Goal: Information Seeking & Learning: Compare options

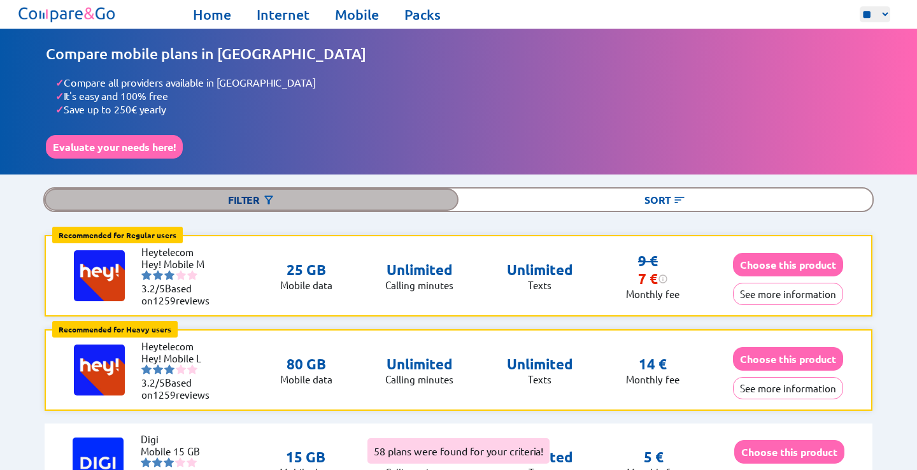
click at [406, 199] on div "Filter" at bounding box center [252, 200] width 414 height 22
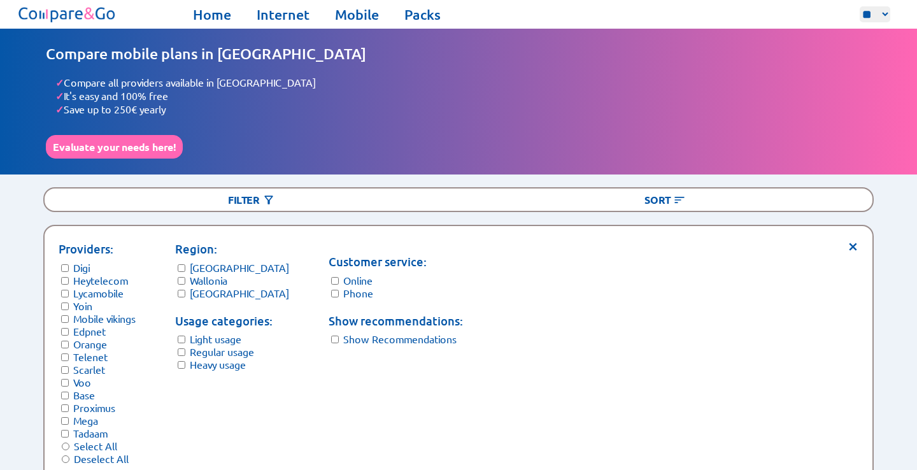
click at [217, 345] on label "Regular usage" at bounding box center [222, 351] width 64 height 13
click at [216, 333] on label "Light usage" at bounding box center [216, 339] width 52 height 13
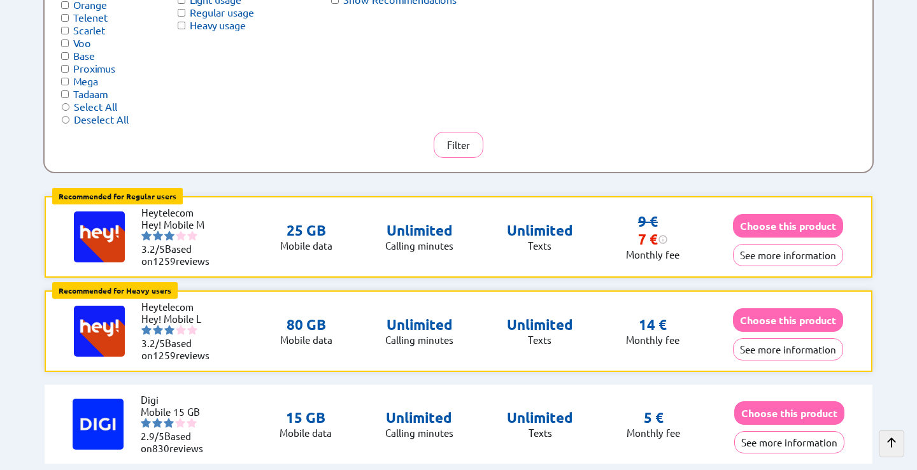
scroll to position [38, 0]
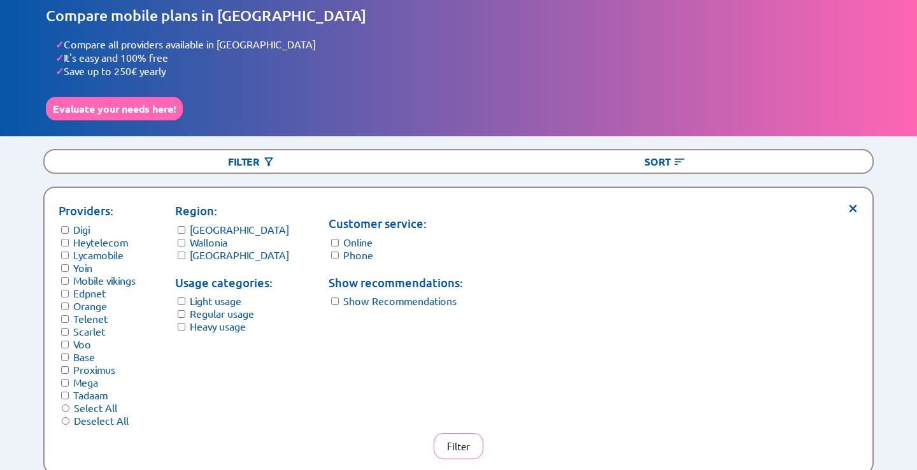
click at [83, 261] on label "Yoin" at bounding box center [82, 267] width 19 height 13
click at [85, 248] on label "Lycamobile" at bounding box center [98, 254] width 50 height 13
click at [455, 437] on button "Filter" at bounding box center [459, 446] width 50 height 26
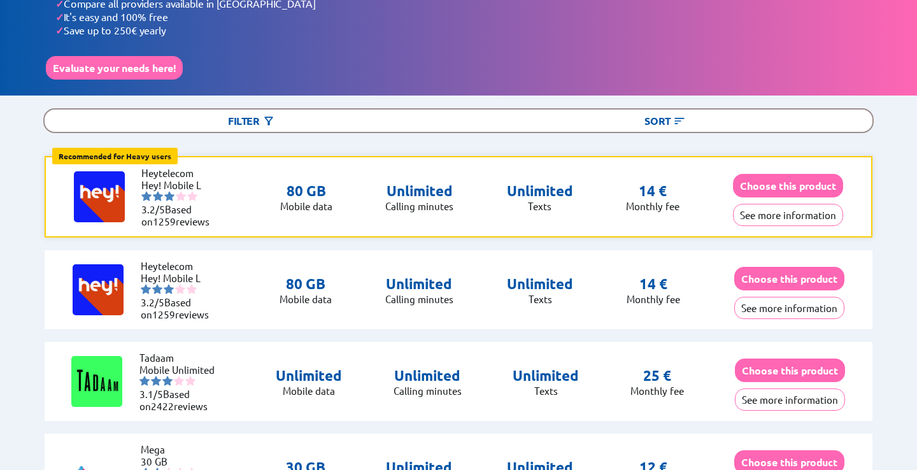
scroll to position [76, 0]
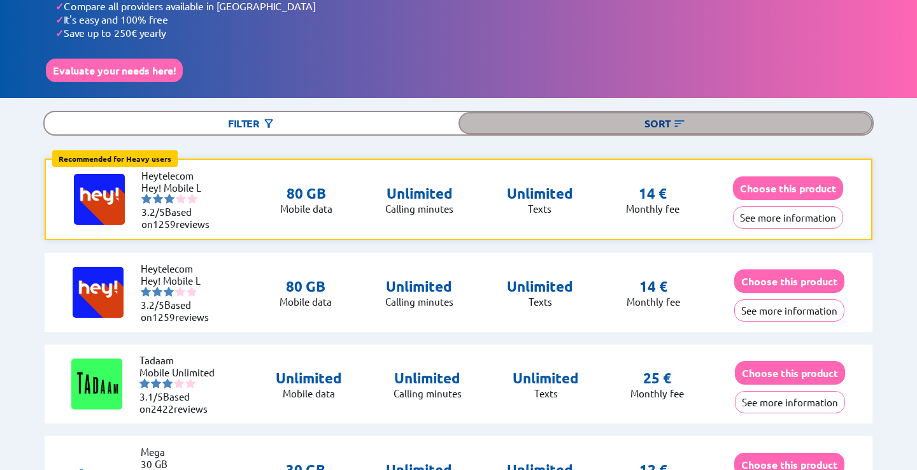
click at [657, 119] on div "Sort" at bounding box center [666, 123] width 414 height 22
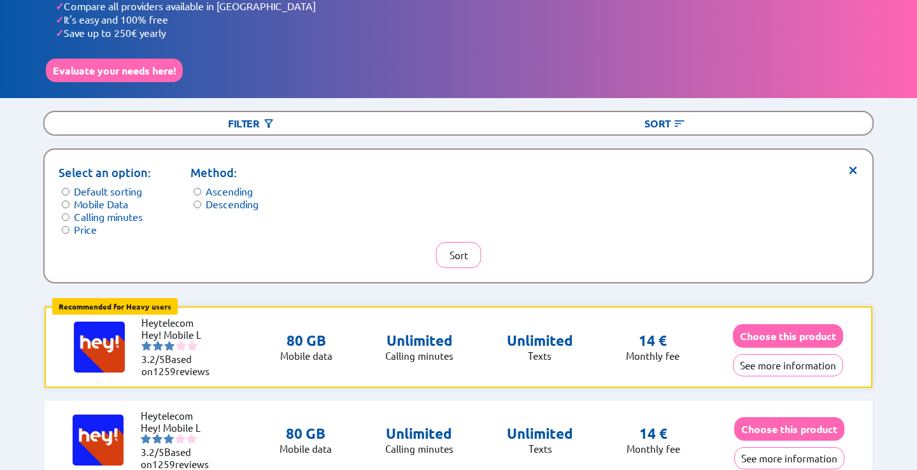
click at [106, 197] on label "Mobile Data" at bounding box center [101, 203] width 54 height 13
click at [229, 197] on label "Descending" at bounding box center [232, 203] width 53 height 13
click at [448, 242] on button "Sort" at bounding box center [458, 255] width 45 height 26
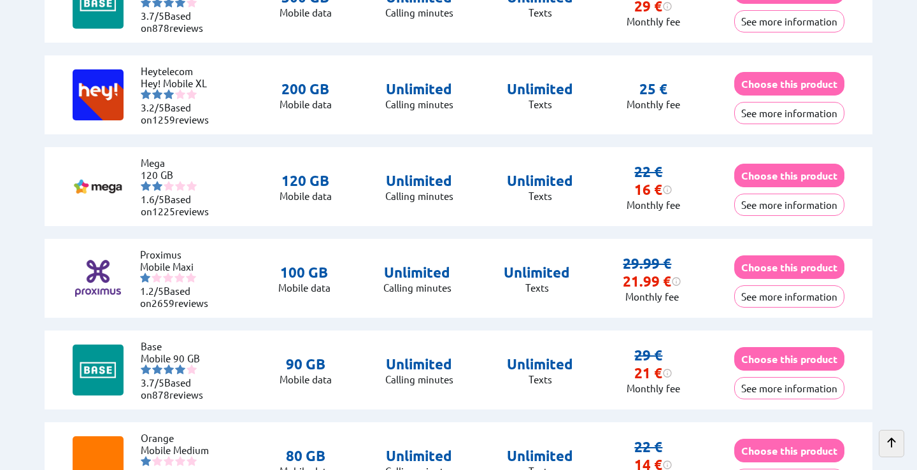
scroll to position [1007, 0]
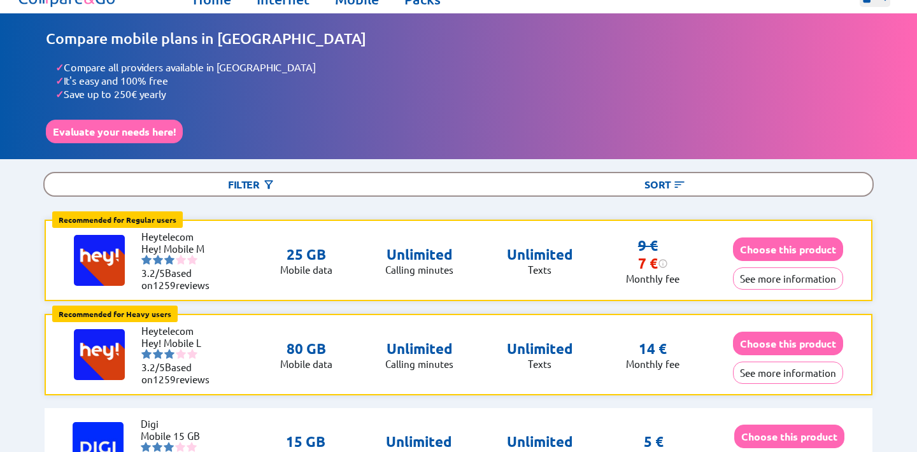
scroll to position [15, 0]
